Goal: Use online tool/utility

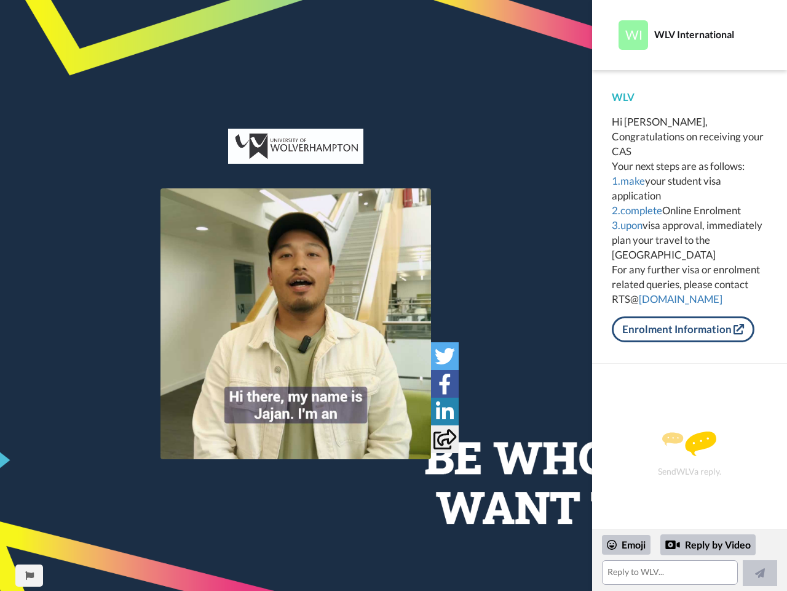
click at [296, 324] on img at bounding box center [296, 323] width 271 height 271
click at [445, 356] on icon at bounding box center [445, 356] width 20 height 20
click at [445, 383] on icon at bounding box center [445, 383] width 13 height 20
click at [445, 411] on icon at bounding box center [445, 411] width 18 height 20
click at [445, 439] on icon at bounding box center [445, 439] width 23 height 20
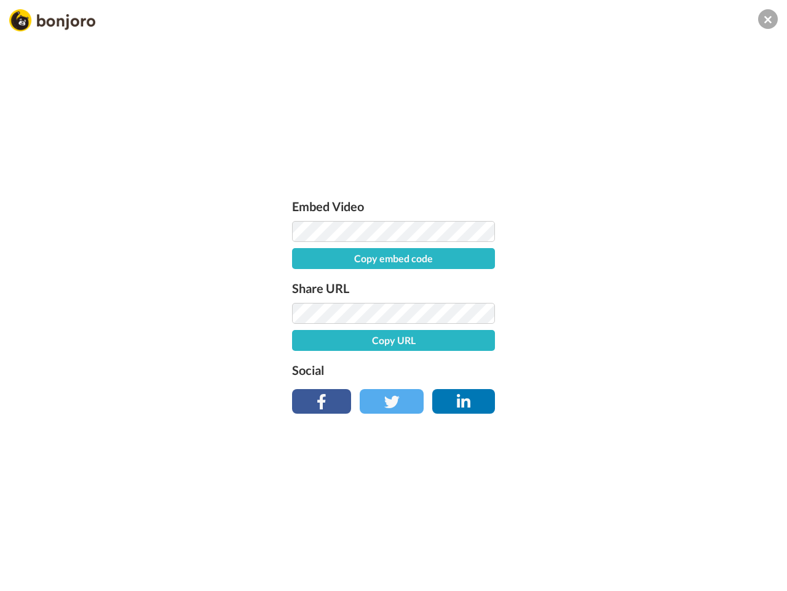
click at [29, 575] on div "Embed Video Copy embed code Share URL Copy URL Social" at bounding box center [393, 361] width 787 height 591
click at [690, 560] on div "Embed Video Copy embed code Share URL Copy URL Social" at bounding box center [393, 361] width 787 height 591
click at [627, 544] on div "Embed Video Copy embed code Share URL Copy URL Social" at bounding box center [393, 361] width 787 height 591
click at [709, 544] on div "Embed Video Copy embed code Share URL Copy URL Social" at bounding box center [393, 361] width 787 height 591
click at [760, 573] on div "Embed Video Copy embed code Share URL Copy URL Social" at bounding box center [393, 361] width 787 height 591
